Goal: Transaction & Acquisition: Purchase product/service

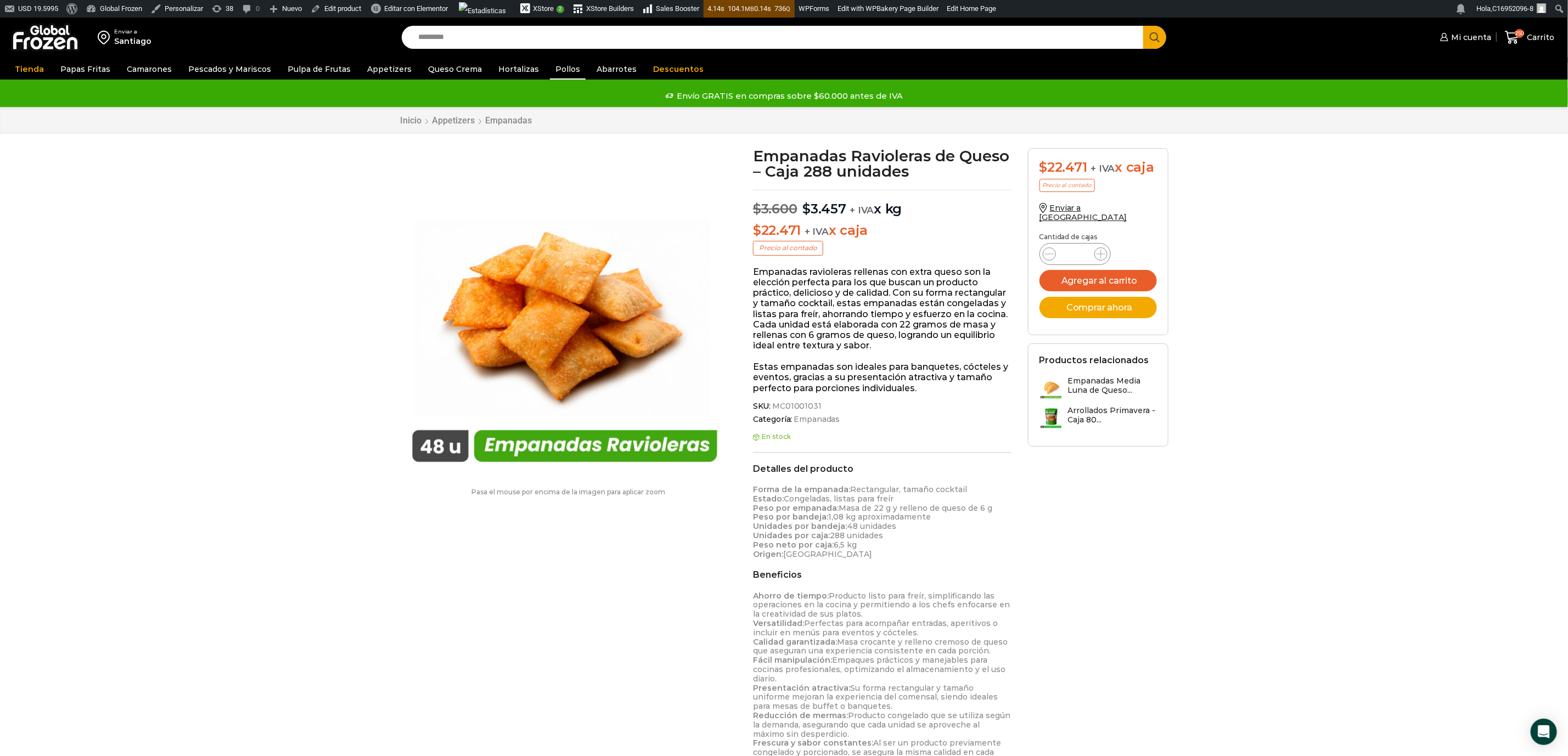
click at [553, 68] on link "Pollos" at bounding box center [568, 69] width 36 height 21
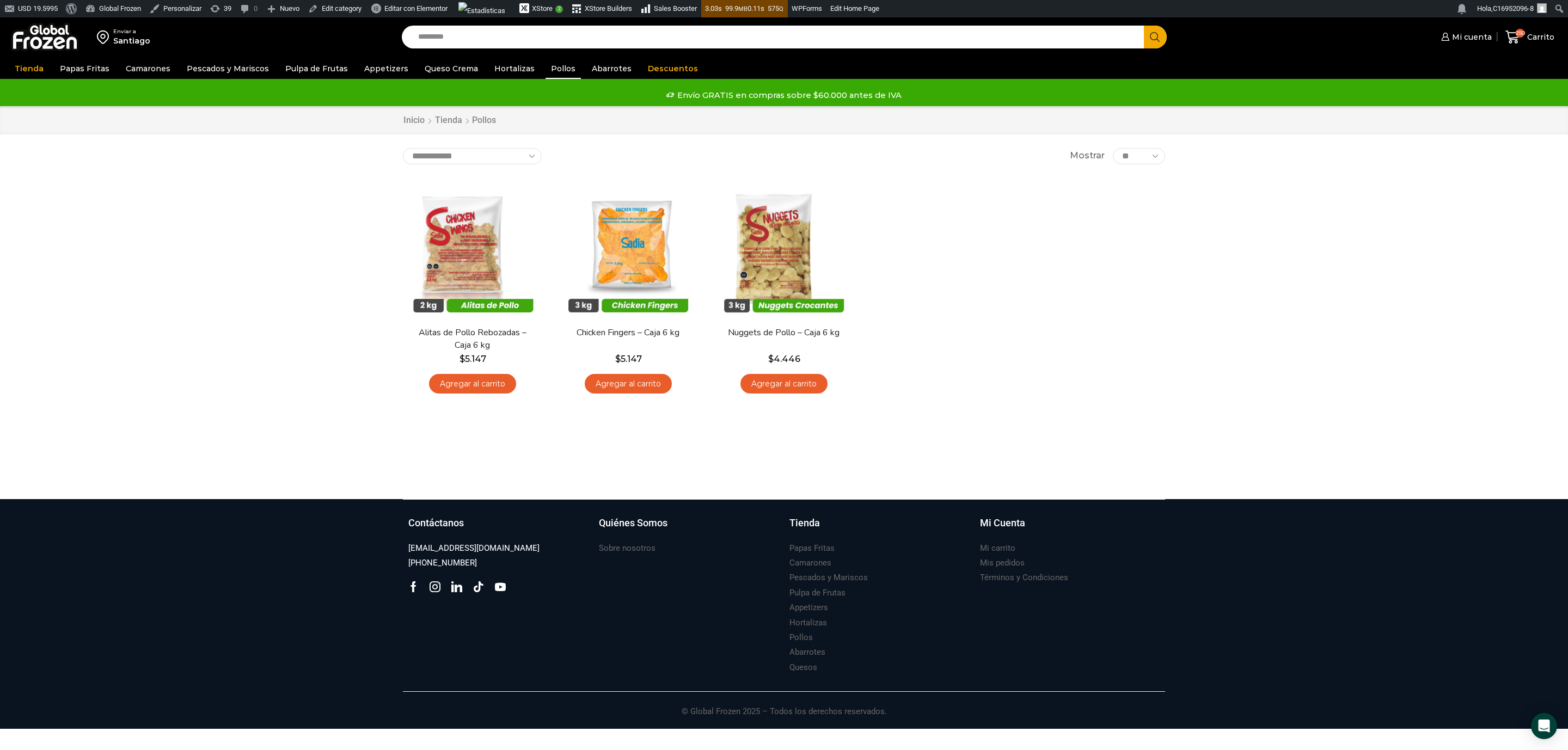
click at [35, 41] on img at bounding box center [44, 37] width 68 height 29
click at [139, 296] on div "Enviar a Santiago Search input Search Mi cuenta Pedidos" at bounding box center [784, 258] width 1568 height 482
click at [310, 74] on link "Pulpa de Frutas" at bounding box center [317, 69] width 74 height 21
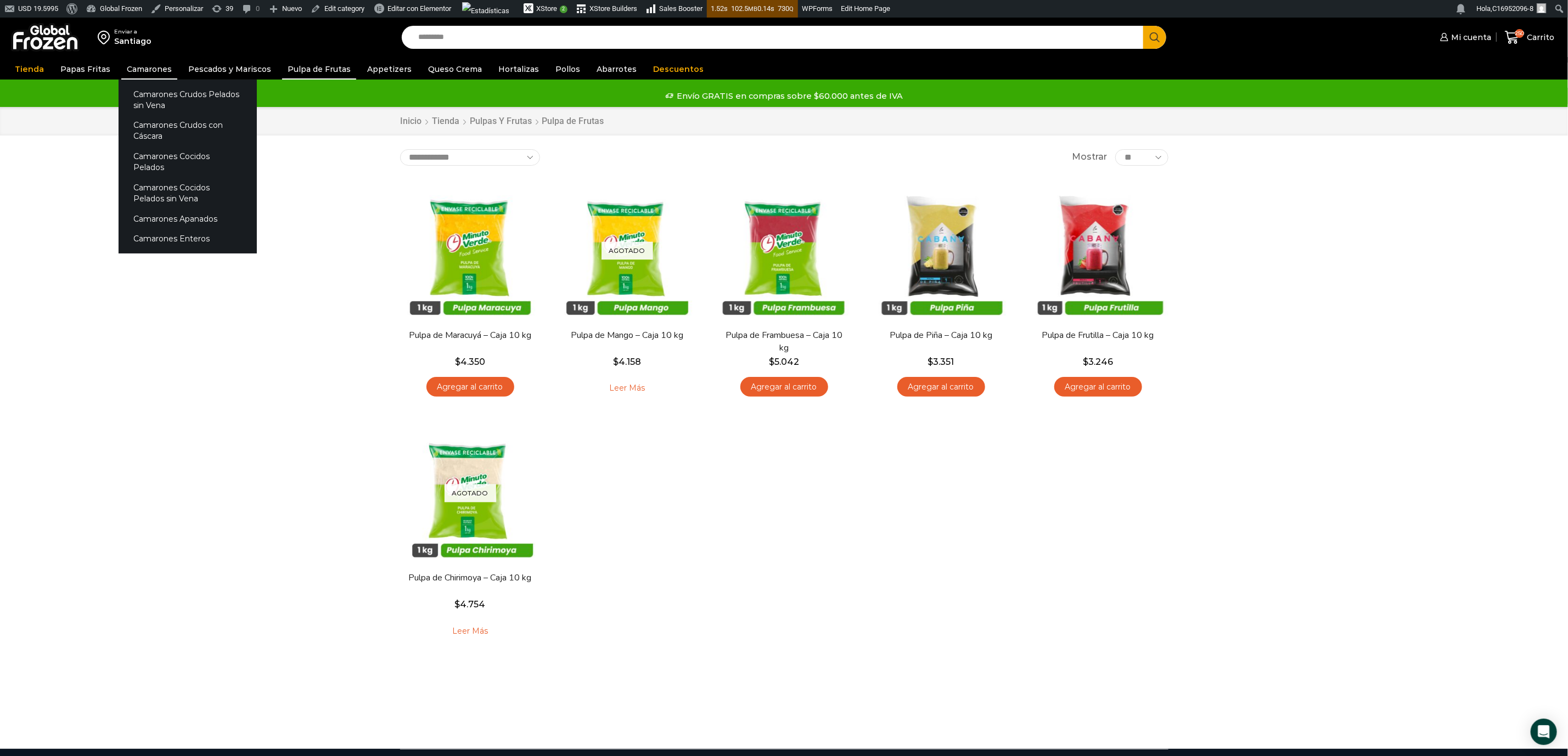
click at [145, 65] on link "Camarones" at bounding box center [150, 69] width 56 height 21
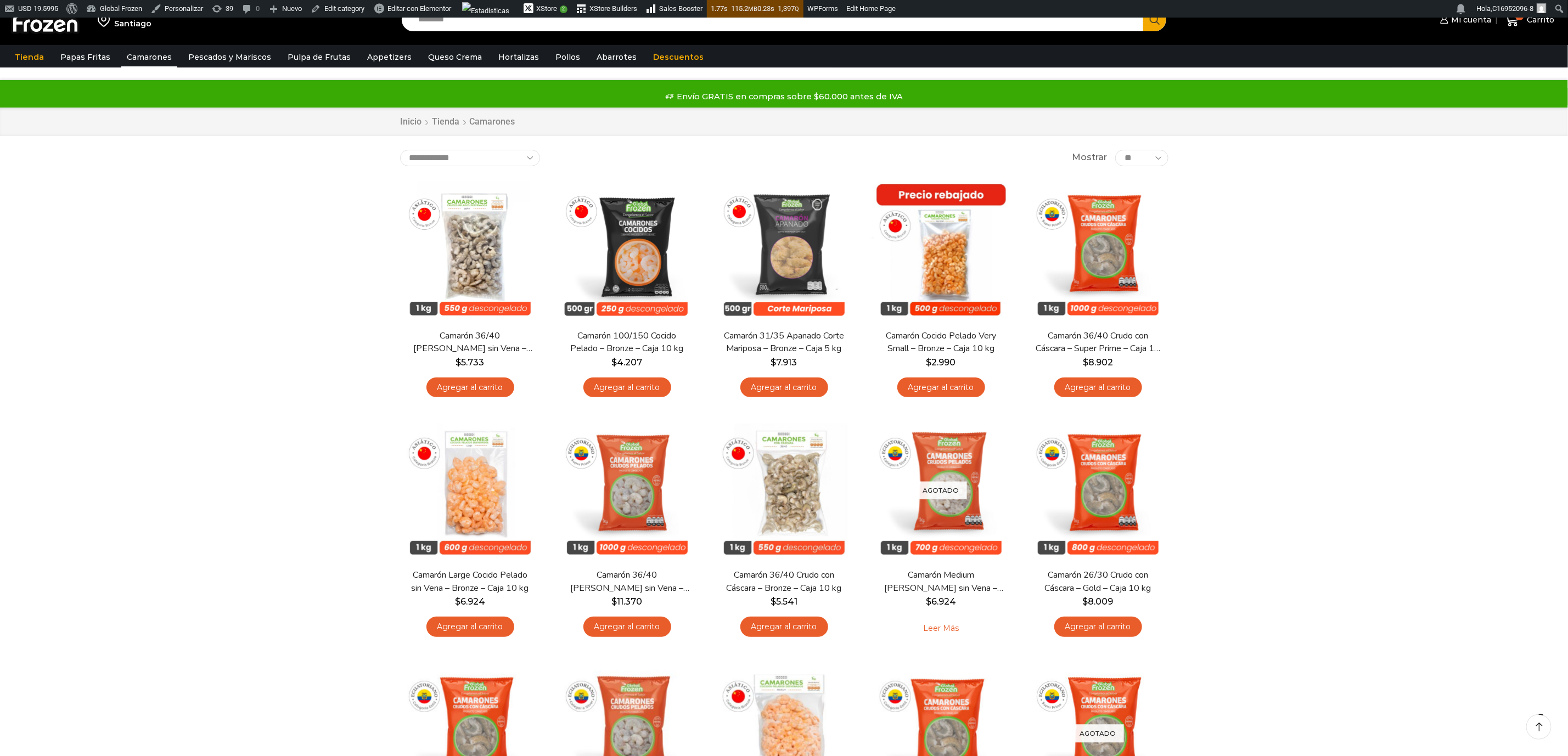
scroll to position [83, 0]
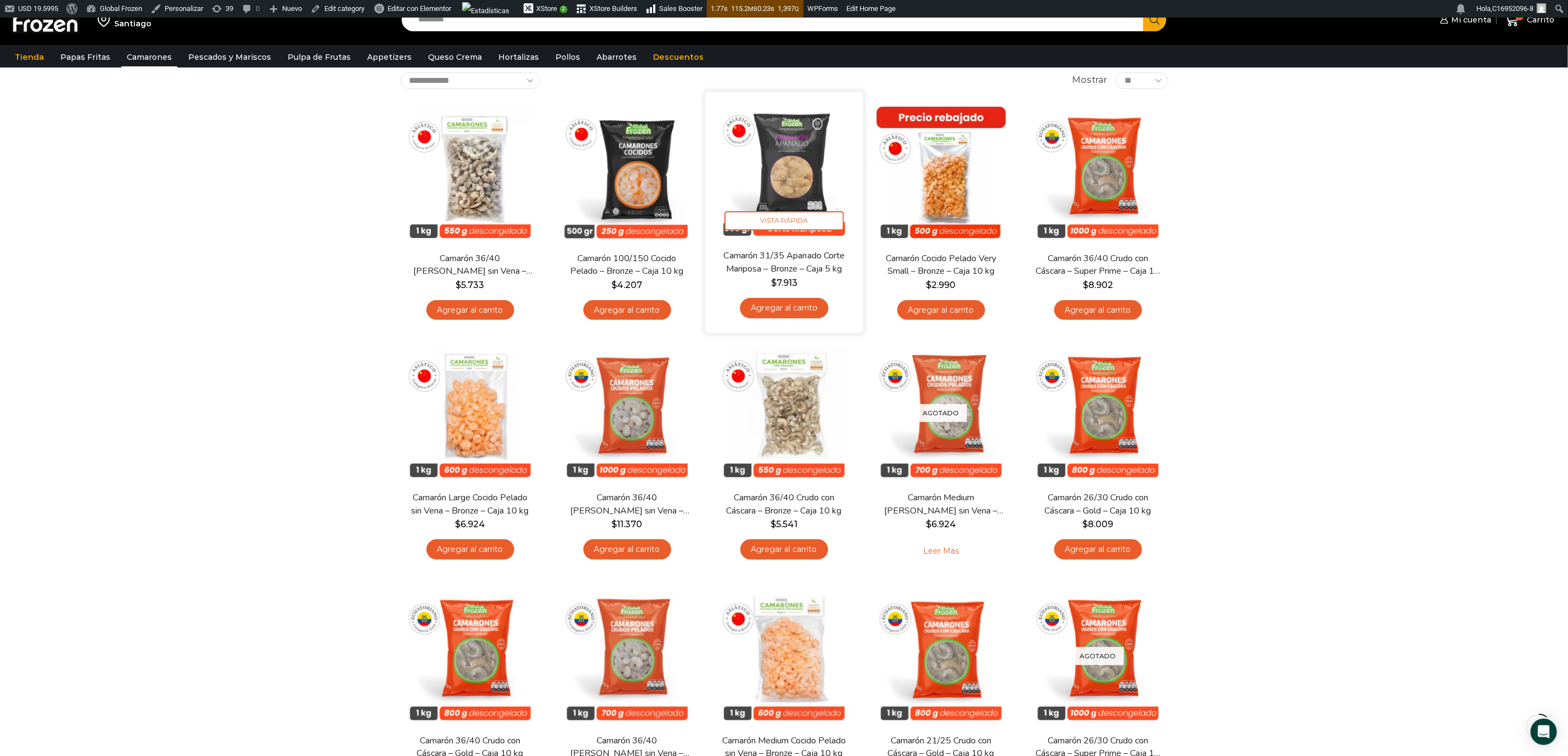
click at [781, 164] on img at bounding box center [784, 170] width 141 height 141
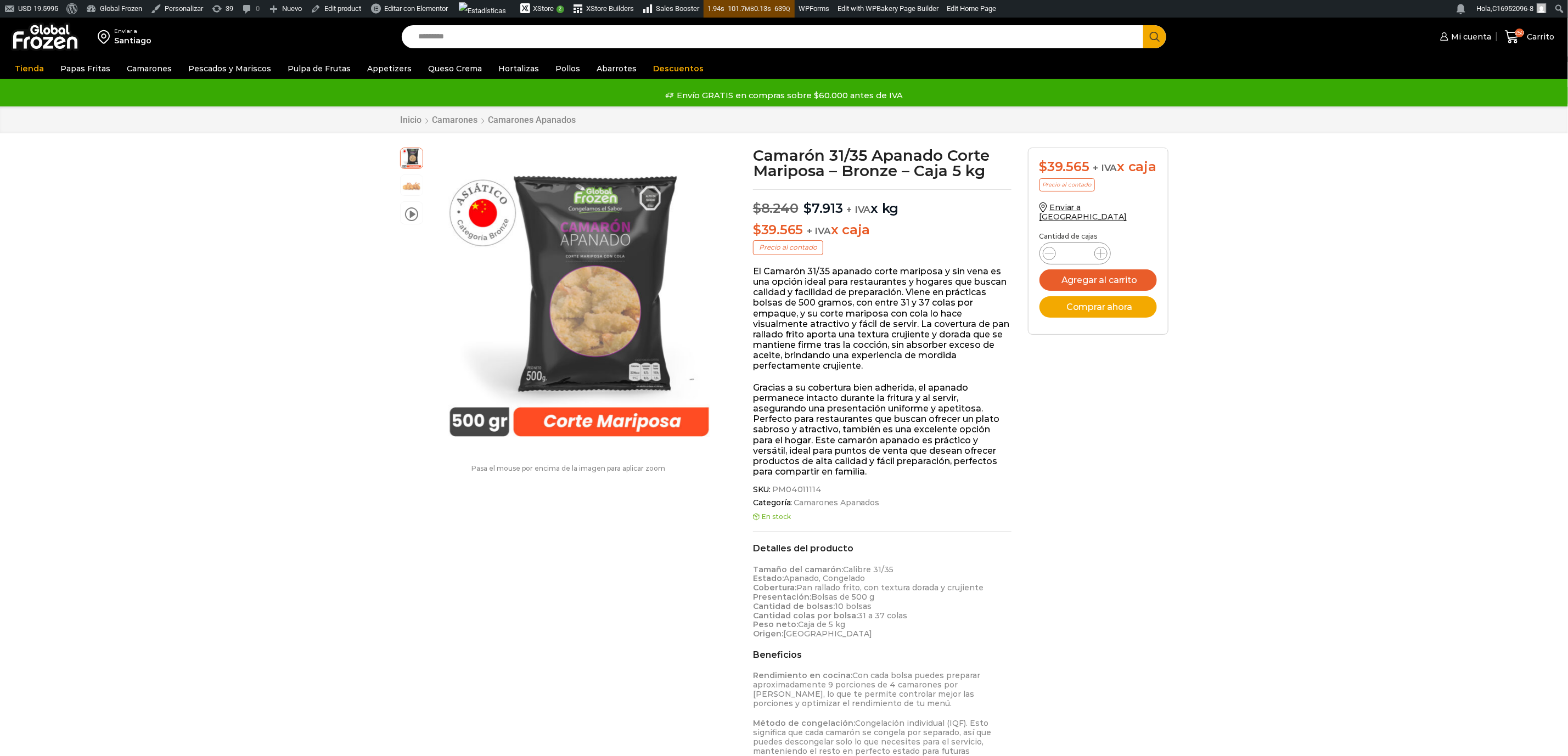
scroll to position [1, 0]
